Goal: Task Accomplishment & Management: Use online tool/utility

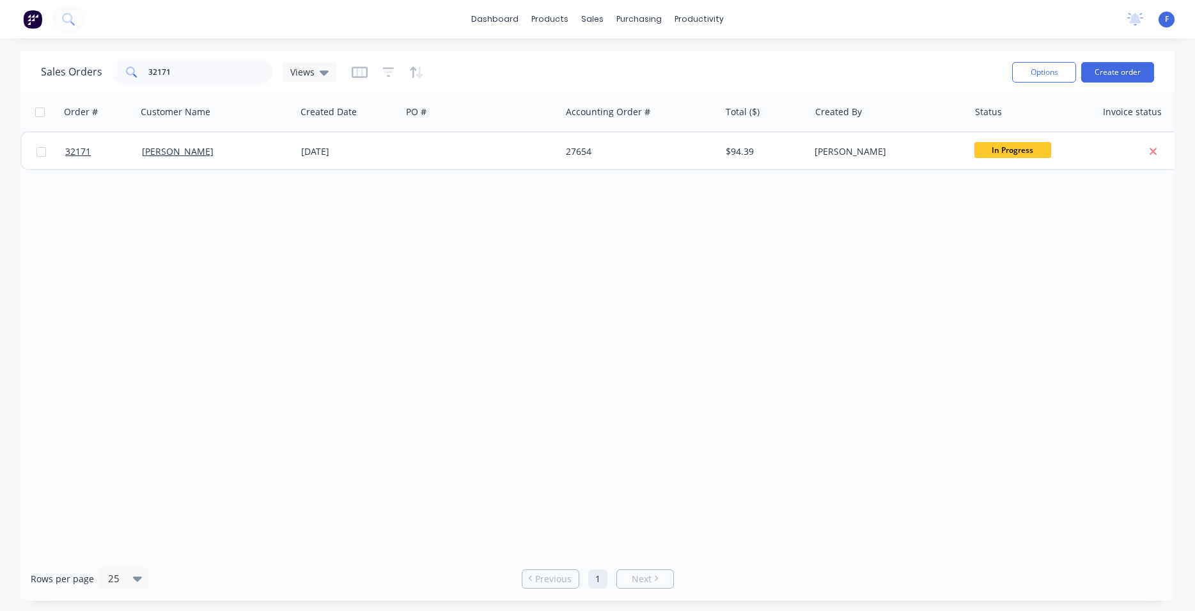
click at [31, 22] on img at bounding box center [32, 19] width 19 height 19
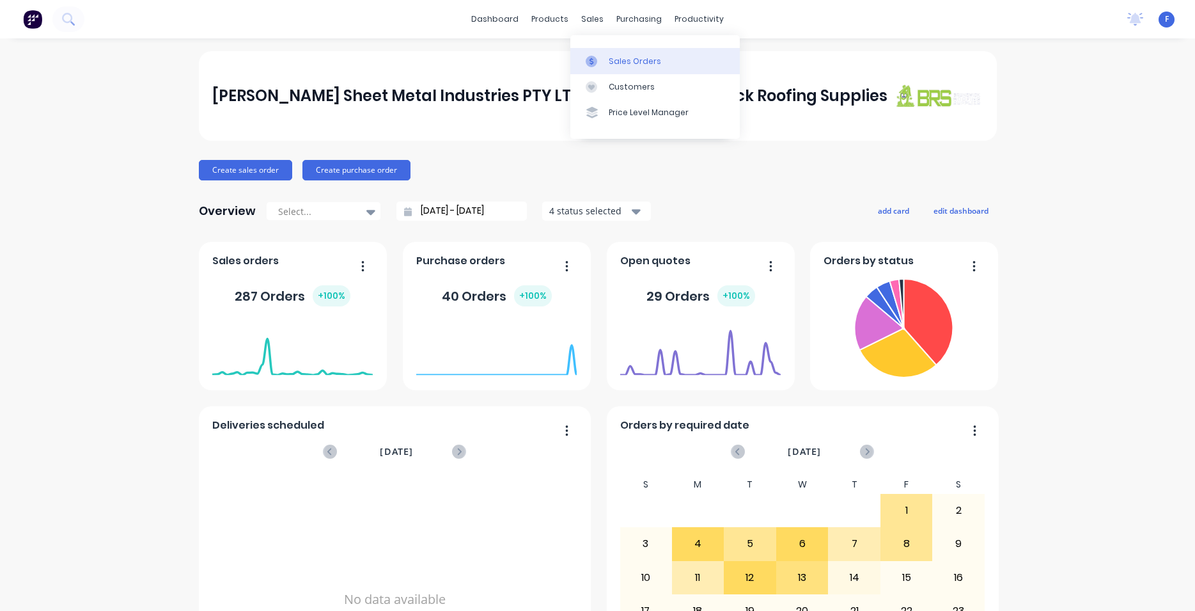
click at [611, 59] on div "Sales Orders" at bounding box center [635, 62] width 52 height 12
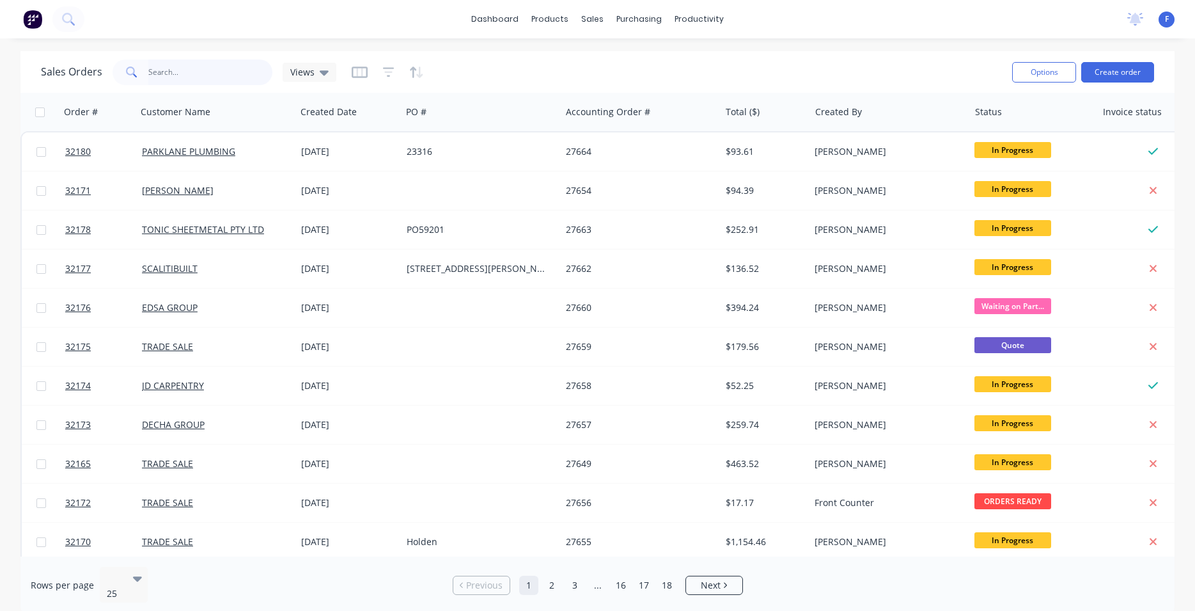
click at [192, 70] on input "text" at bounding box center [210, 72] width 125 height 26
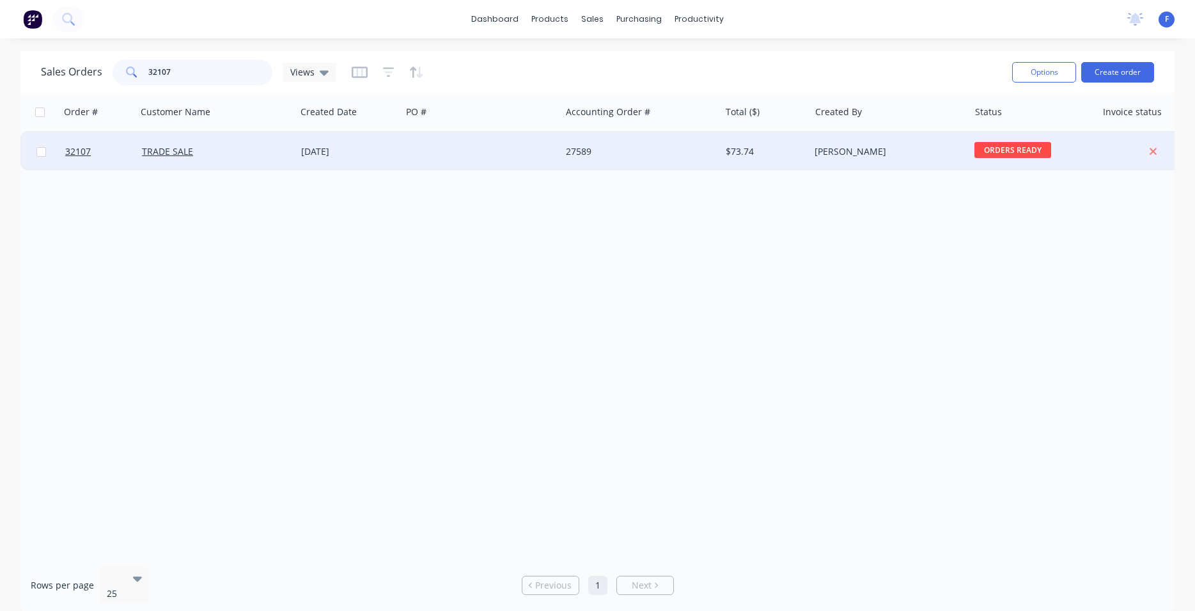
type input "32107"
click at [519, 155] on div at bounding box center [481, 151] width 159 height 38
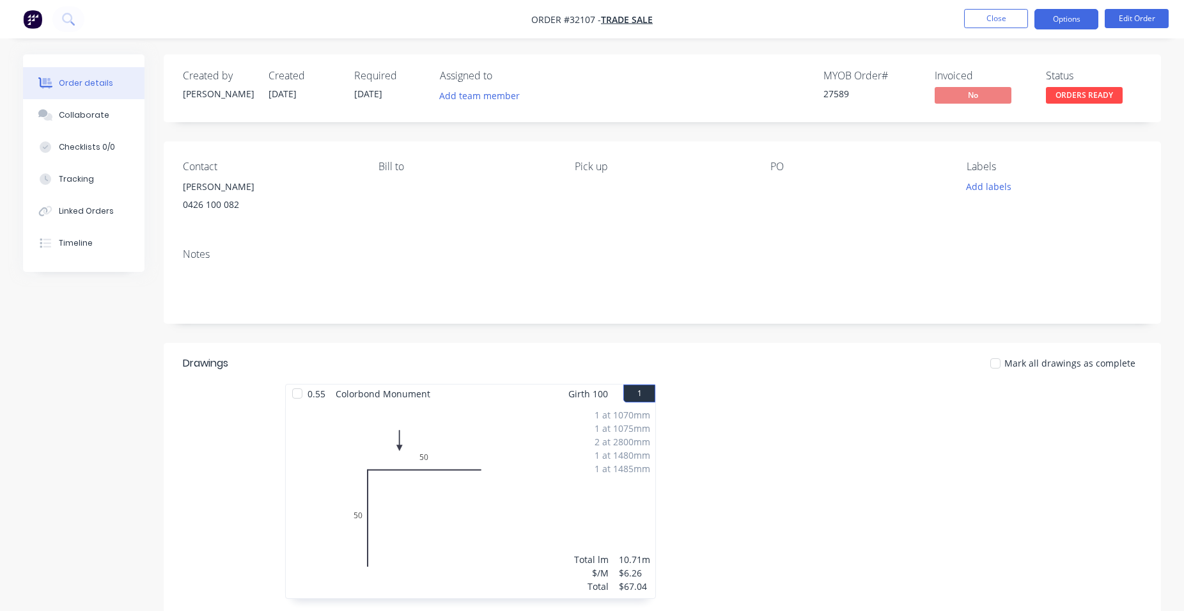
click at [1059, 22] on button "Options" at bounding box center [1067, 19] width 64 height 20
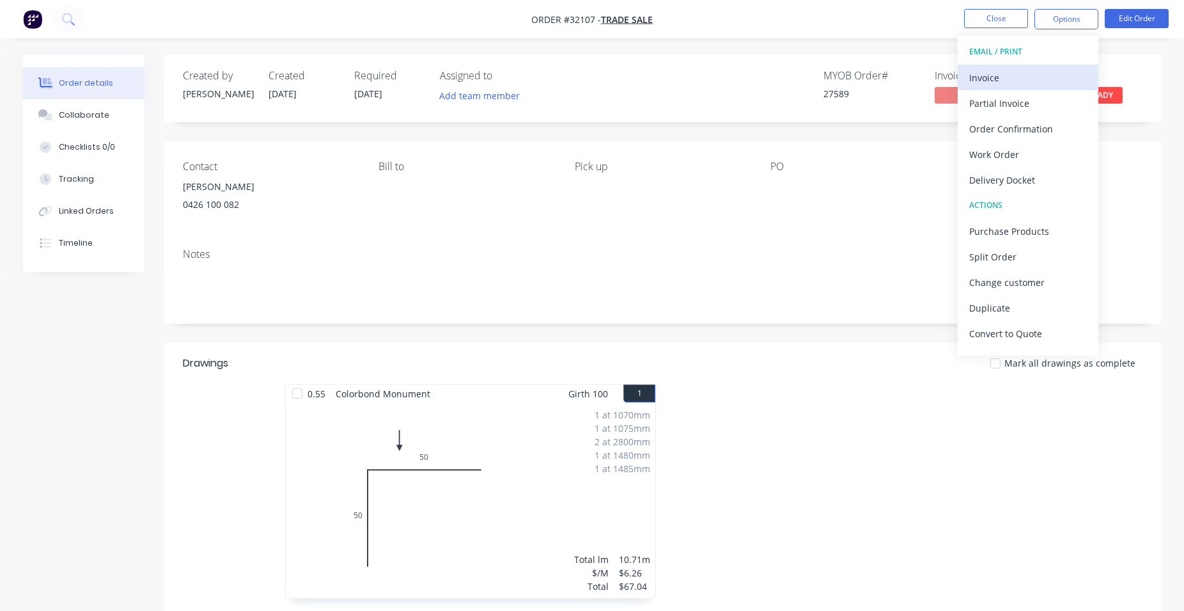
click at [991, 77] on div "Invoice" at bounding box center [1028, 77] width 118 height 19
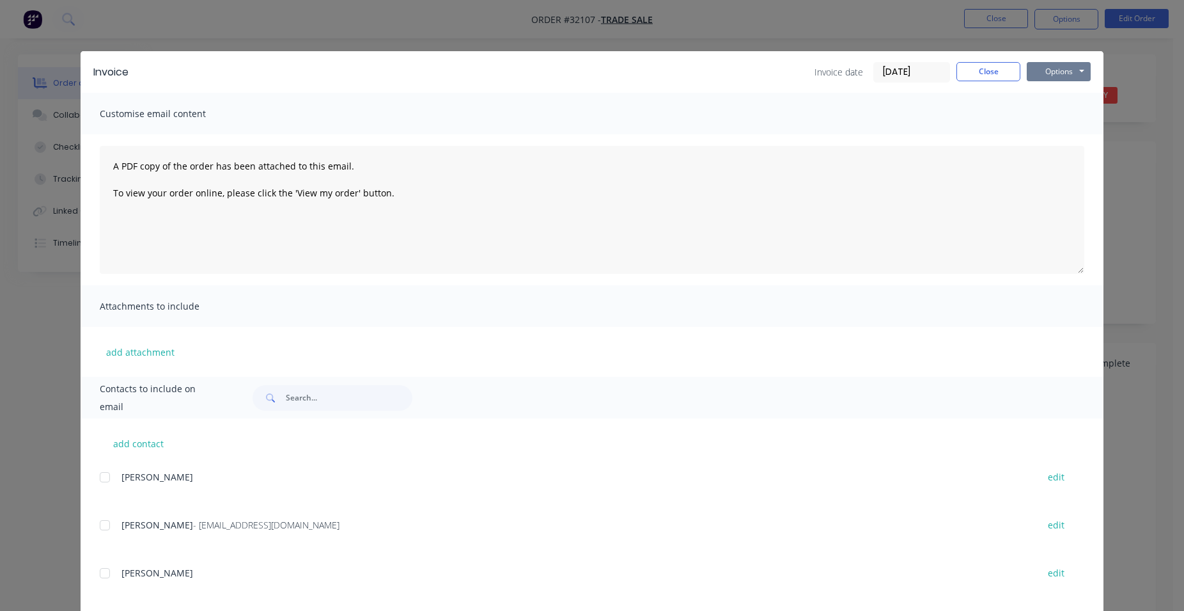
click at [1064, 77] on button "Options" at bounding box center [1059, 71] width 64 height 19
click at [1060, 118] on button "Print" at bounding box center [1068, 115] width 82 height 21
